Goal: Information Seeking & Learning: Learn about a topic

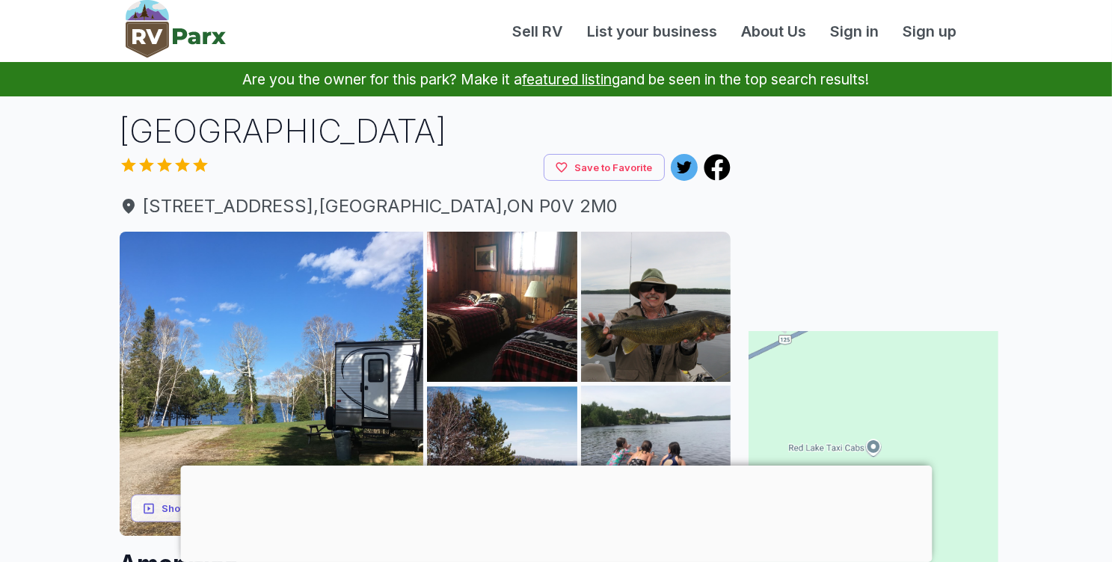
click at [472, 137] on h1 "[GEOGRAPHIC_DATA]" at bounding box center [426, 131] width 612 height 46
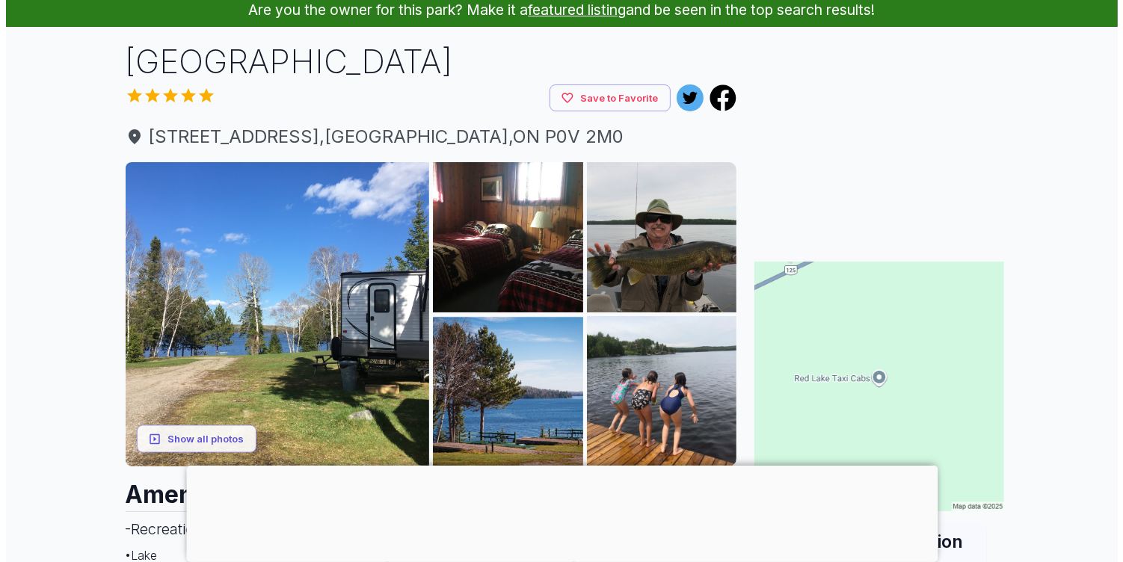
scroll to position [150, 0]
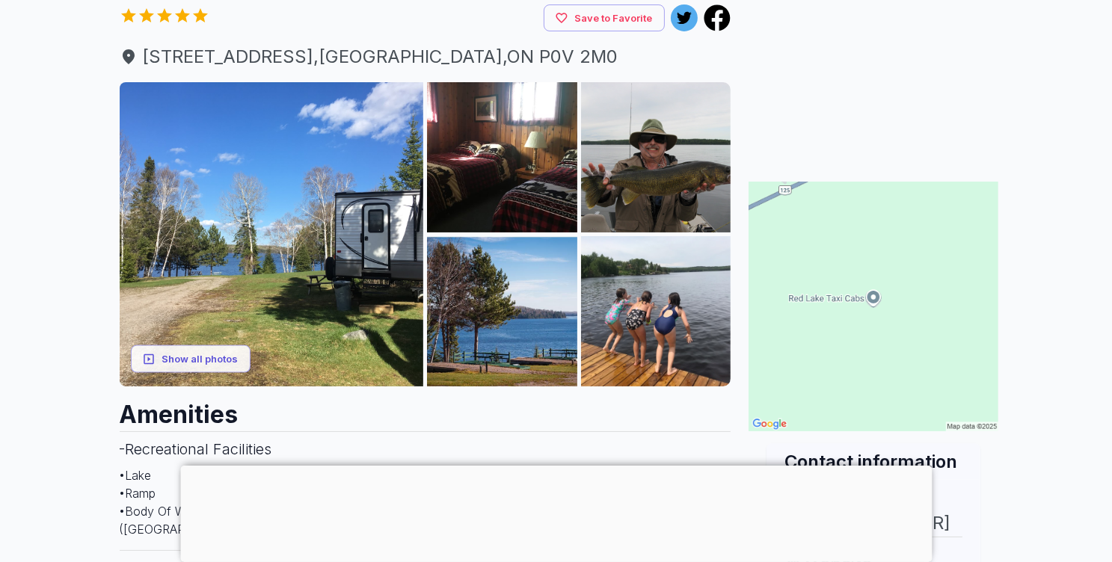
click at [485, 163] on img at bounding box center [502, 157] width 150 height 150
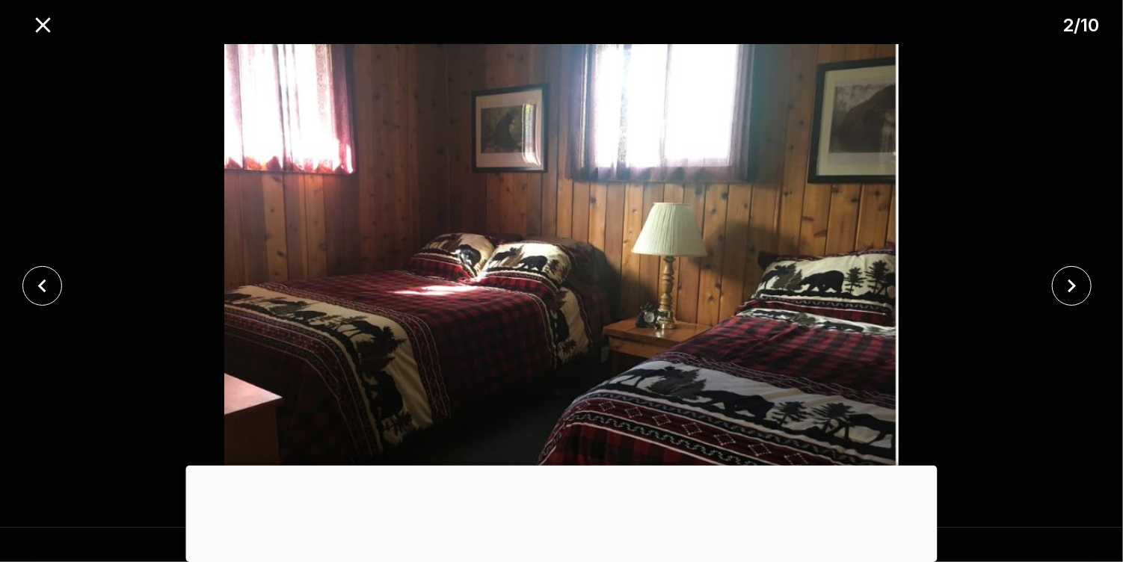
click at [1073, 283] on icon "close" at bounding box center [1072, 286] width 8 height 13
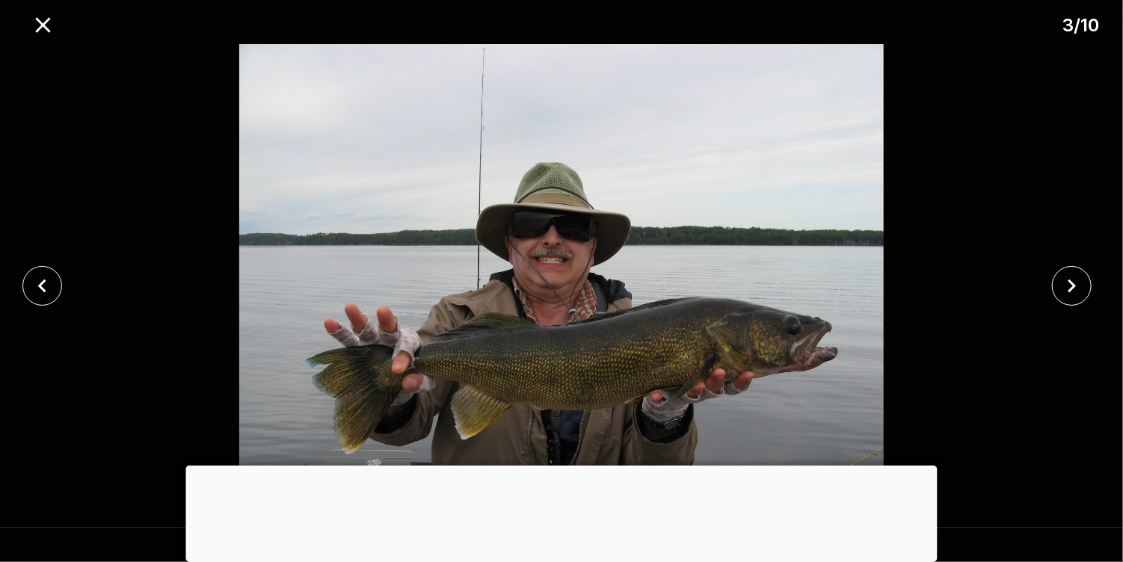
click at [1073, 283] on icon "close" at bounding box center [1072, 286] width 8 height 13
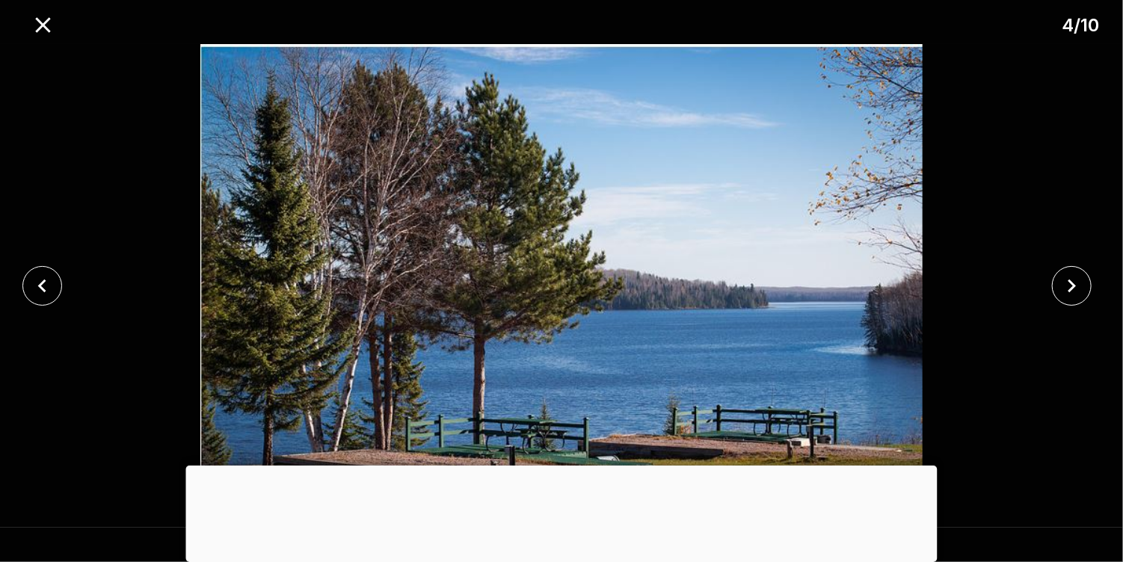
click at [1073, 283] on icon "close" at bounding box center [1072, 286] width 8 height 13
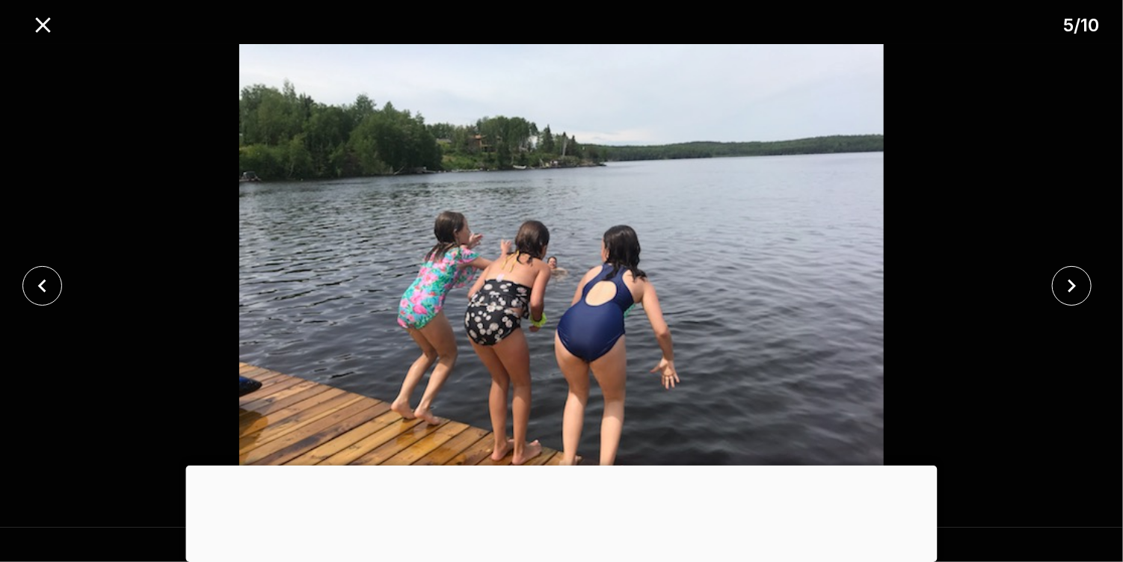
click at [1073, 283] on icon "close" at bounding box center [1072, 286] width 8 height 13
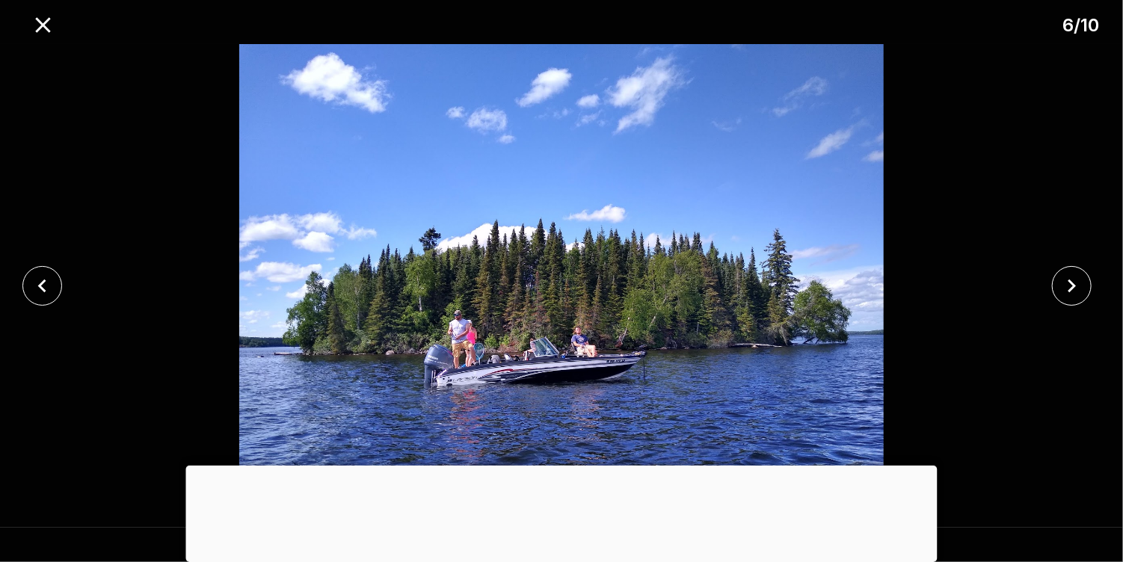
click at [1070, 287] on icon "close" at bounding box center [1072, 286] width 26 height 26
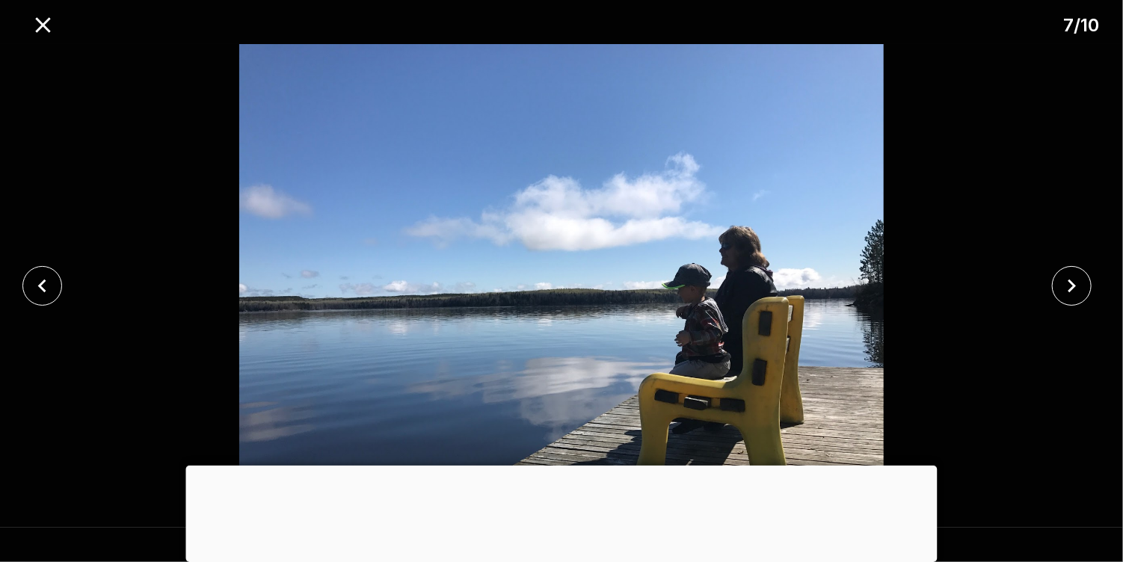
click at [1070, 287] on icon "close" at bounding box center [1072, 286] width 26 height 26
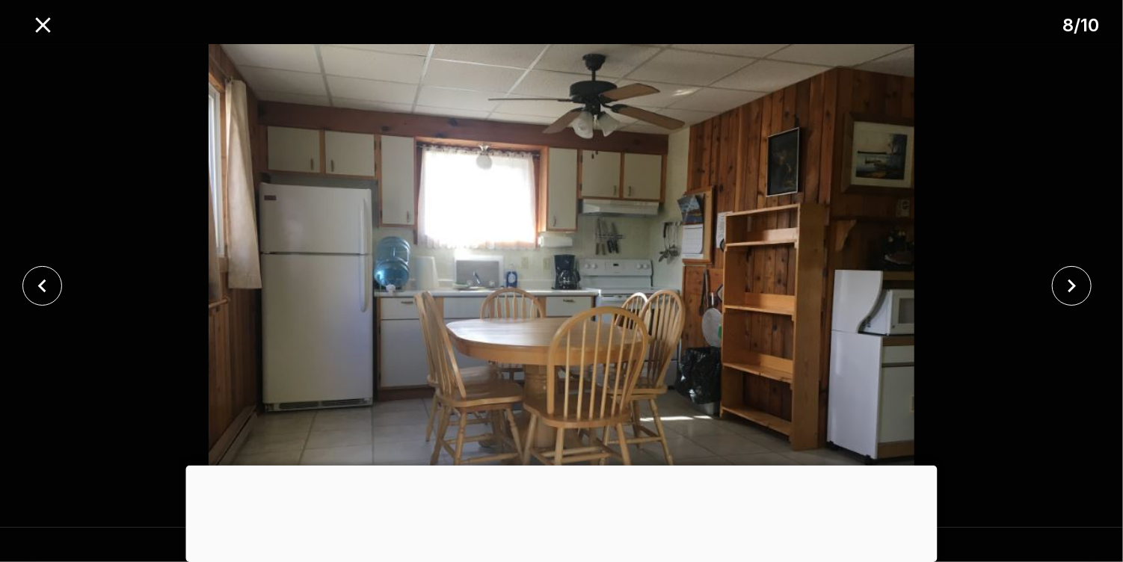
click at [1071, 286] on icon "close" at bounding box center [1072, 286] width 26 height 26
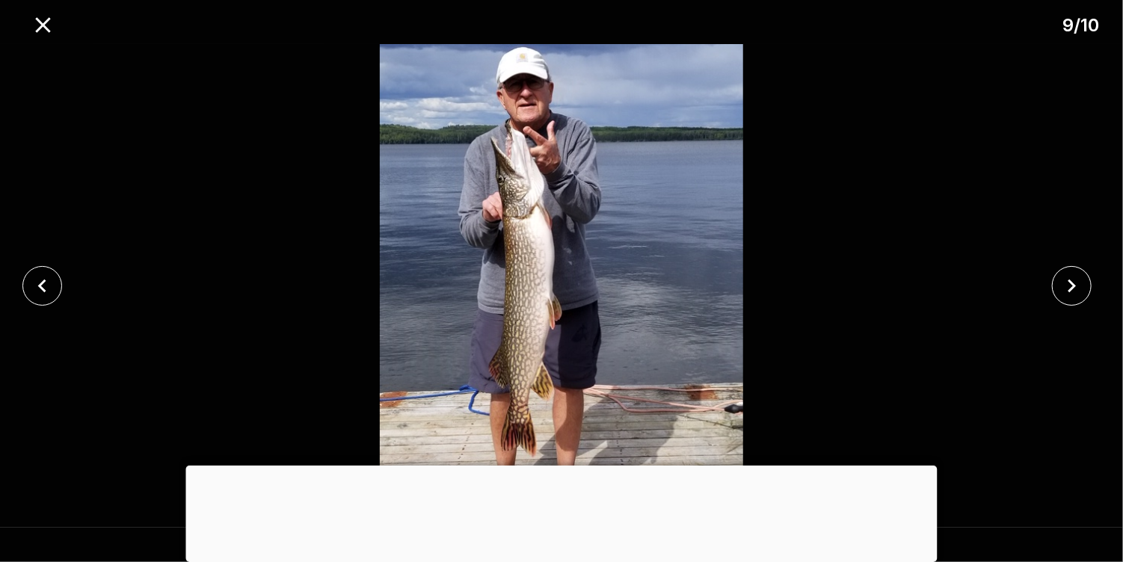
click at [1071, 286] on icon "close" at bounding box center [1072, 286] width 26 height 26
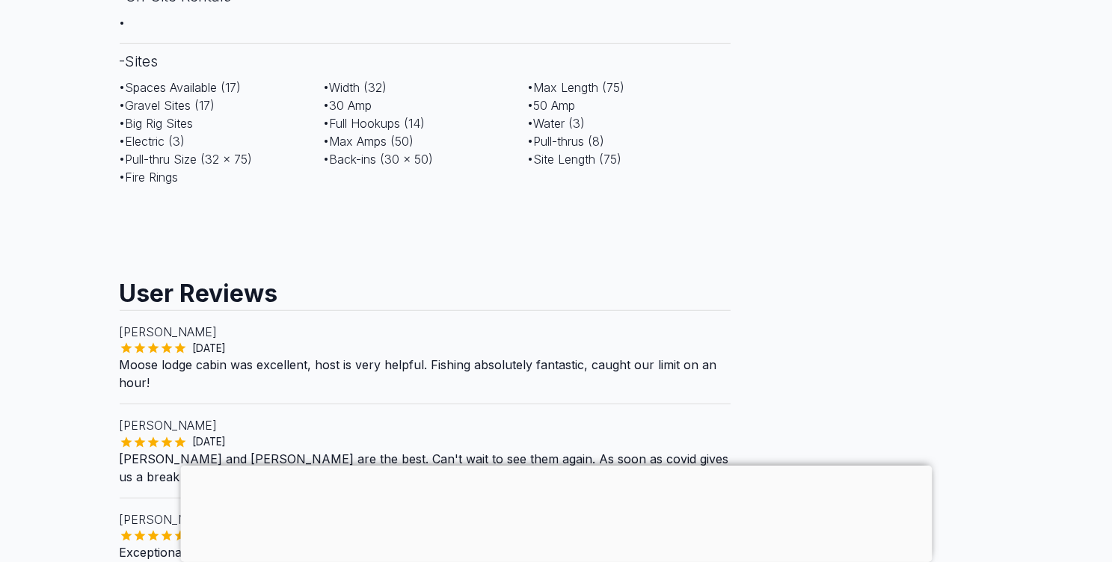
scroll to position [1122, 0]
